Goal: Information Seeking & Learning: Learn about a topic

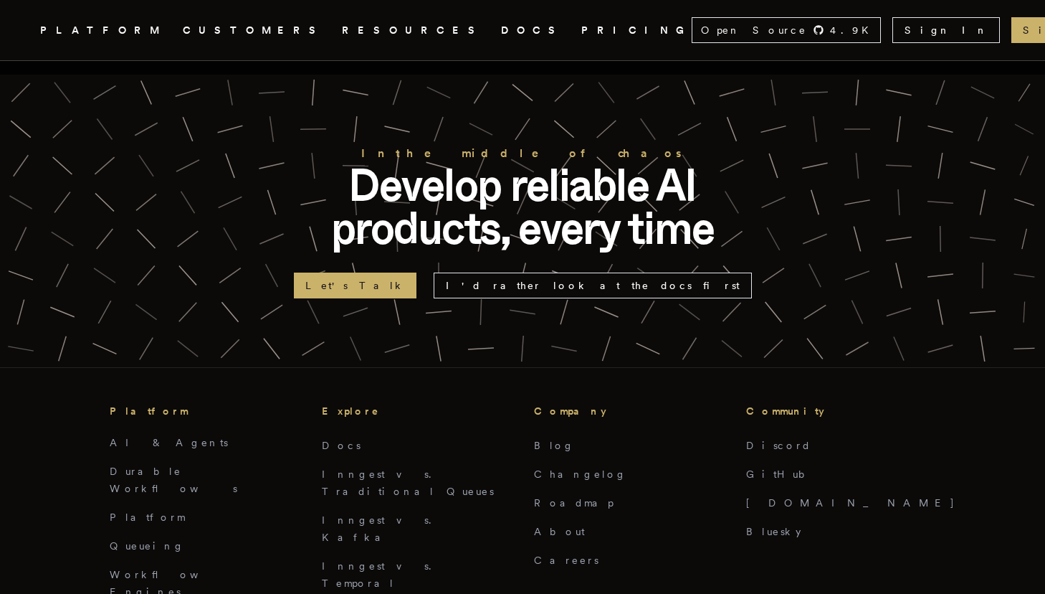
scroll to position [3364, 0]
click at [123, 539] on link "Queueing" at bounding box center [147, 544] width 75 height 11
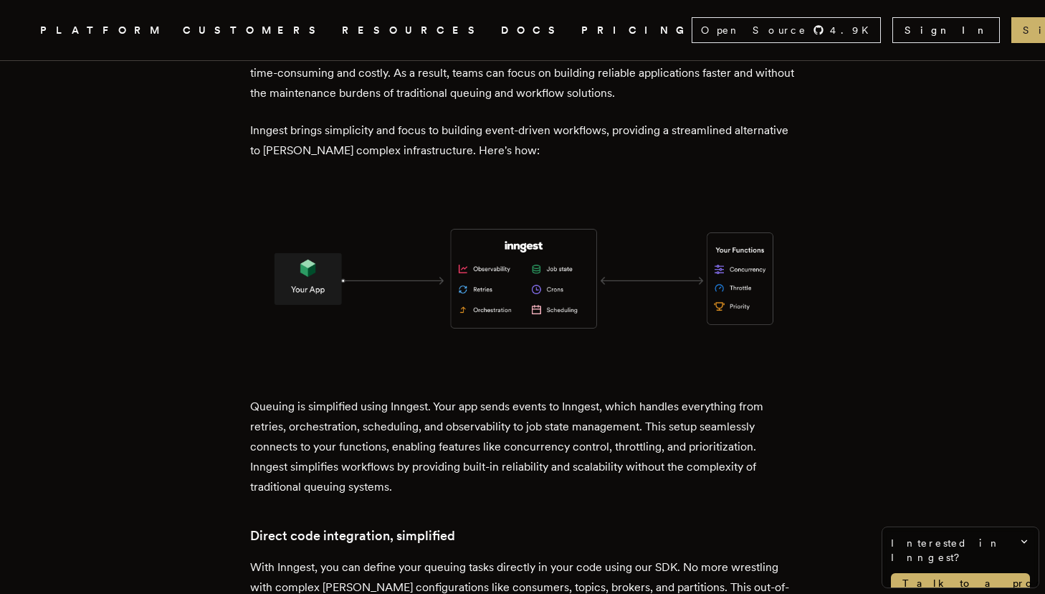
scroll to position [2230, 0]
